Goal: Information Seeking & Learning: Learn about a topic

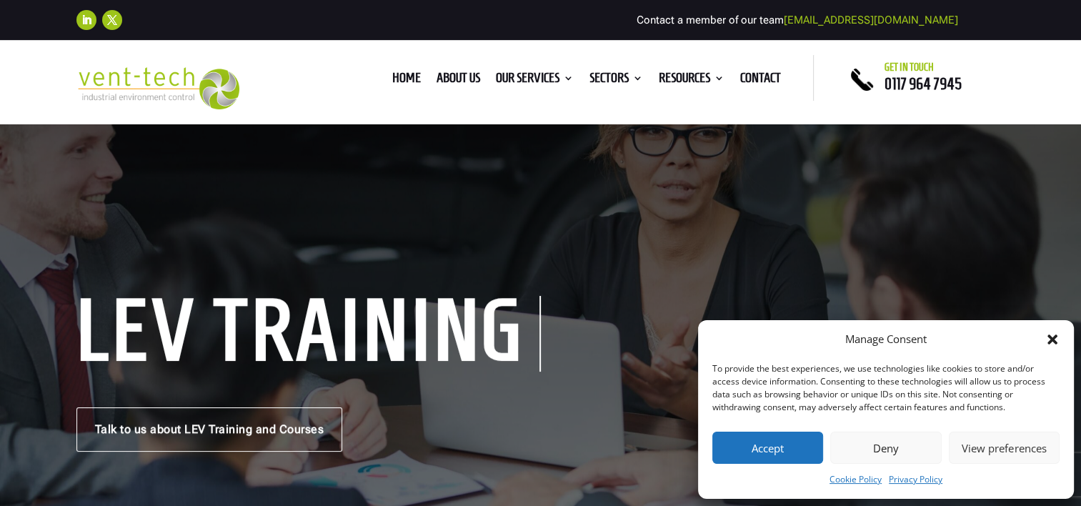
click at [786, 448] on button "Accept" at bounding box center [768, 448] width 111 height 32
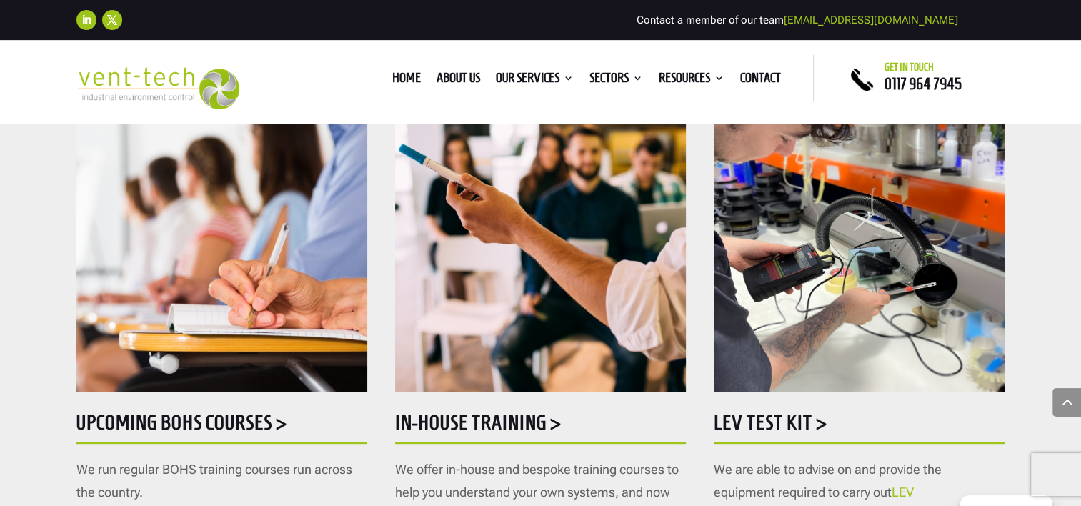
scroll to position [715, 0]
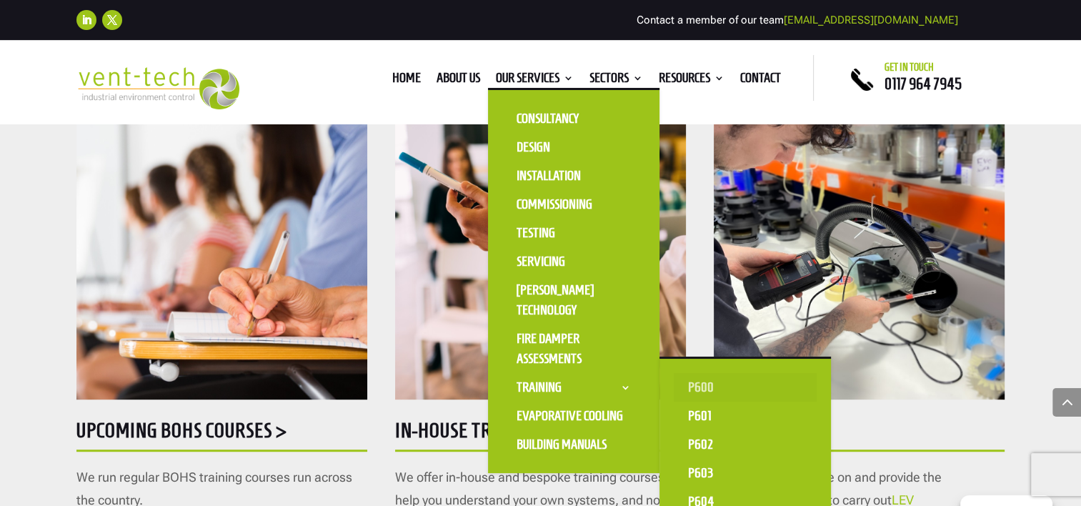
click at [695, 390] on link "P600" at bounding box center [745, 387] width 143 height 29
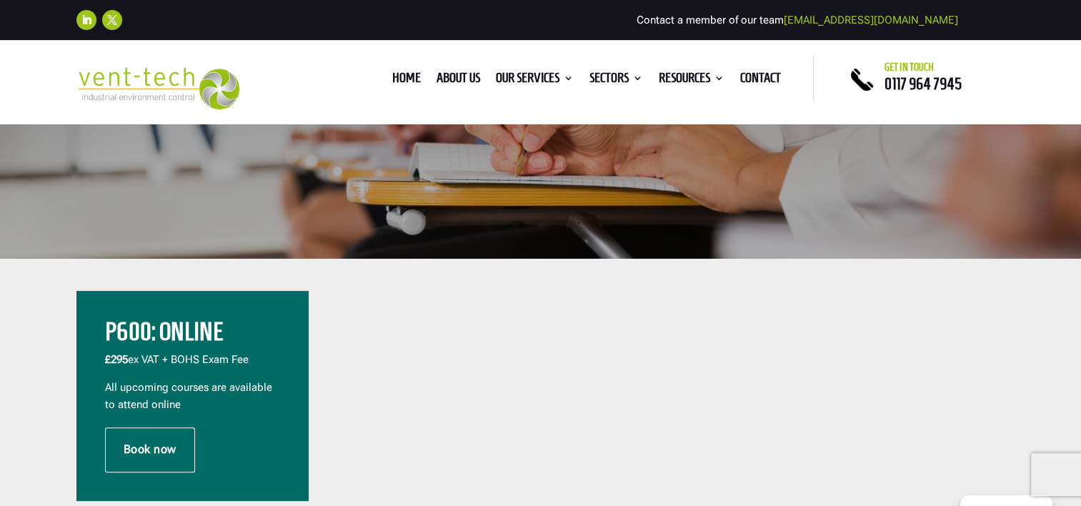
scroll to position [357, 0]
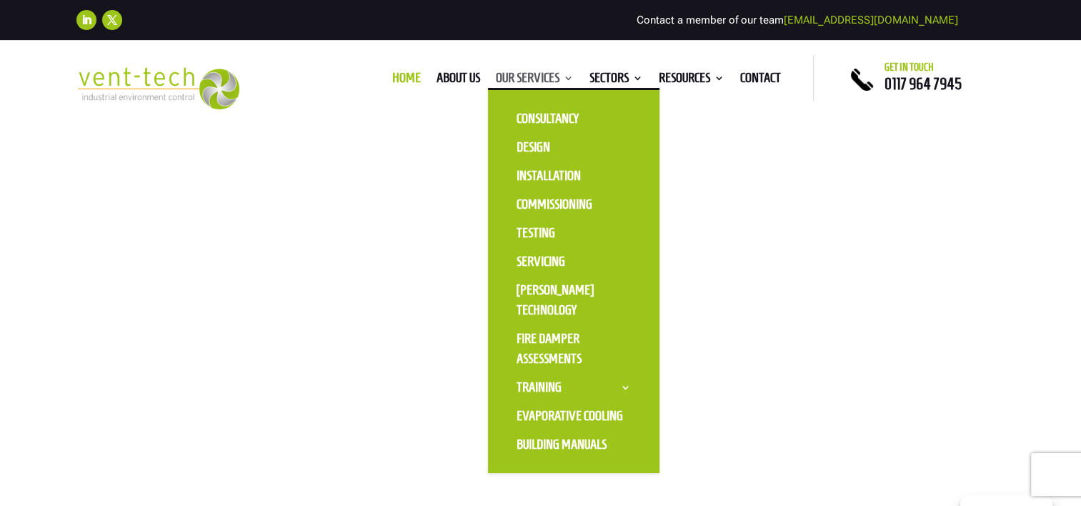
click at [558, 75] on link "Our Services" at bounding box center [535, 81] width 78 height 16
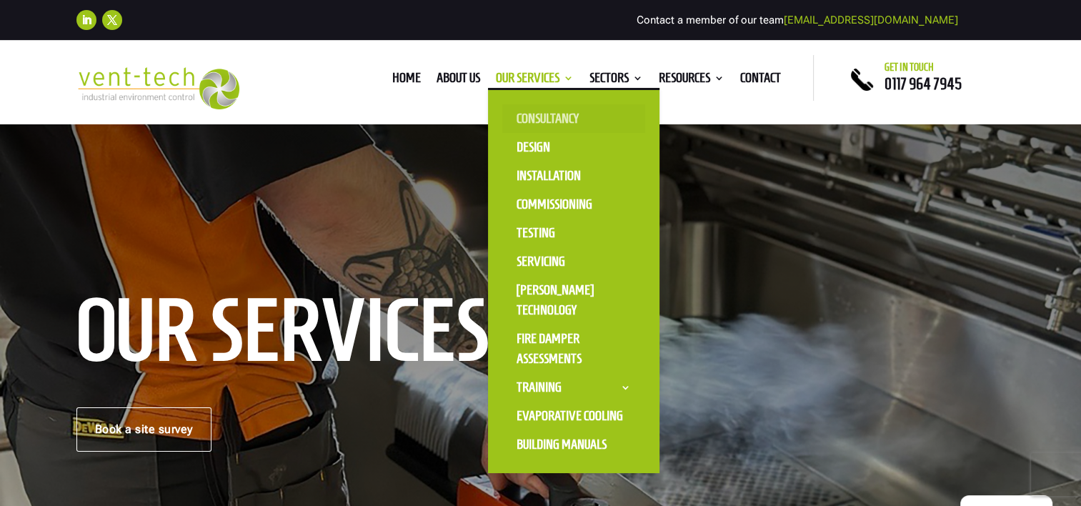
click at [532, 114] on link "Consultancy" at bounding box center [573, 118] width 143 height 29
